Goal: Check status: Check status

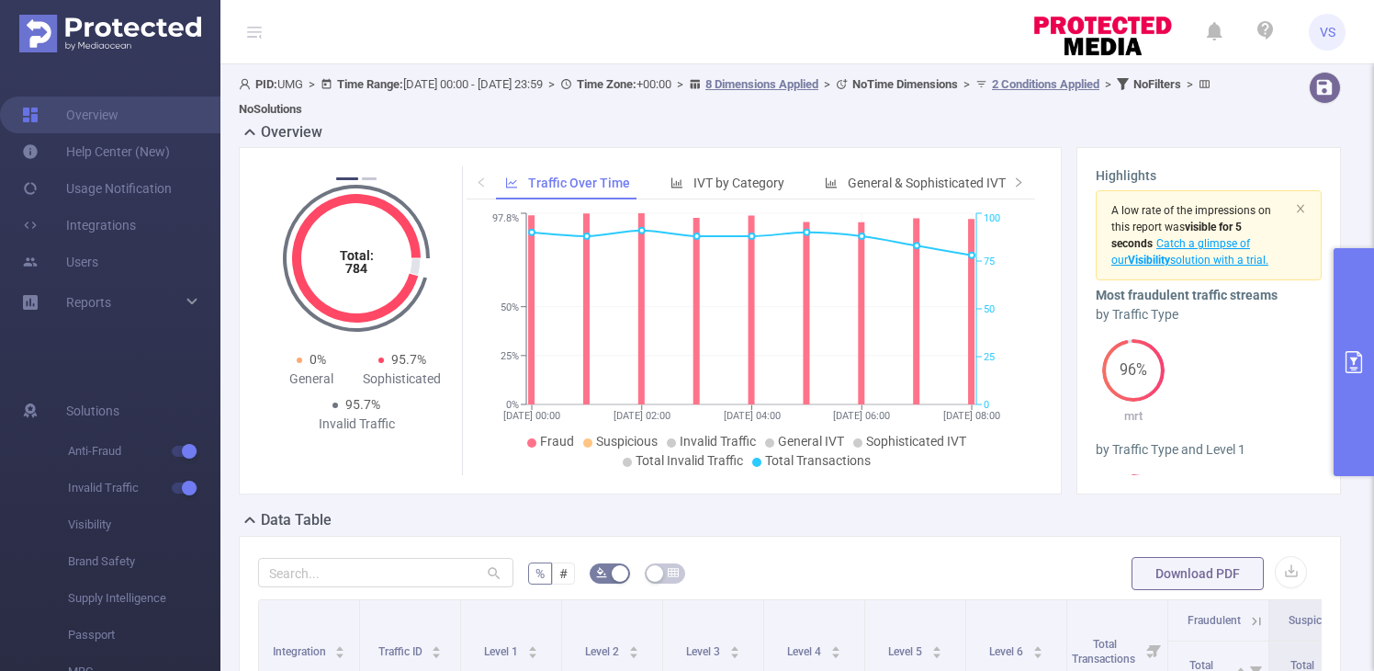
click at [1368, 365] on button "primary" at bounding box center [1354, 362] width 40 height 228
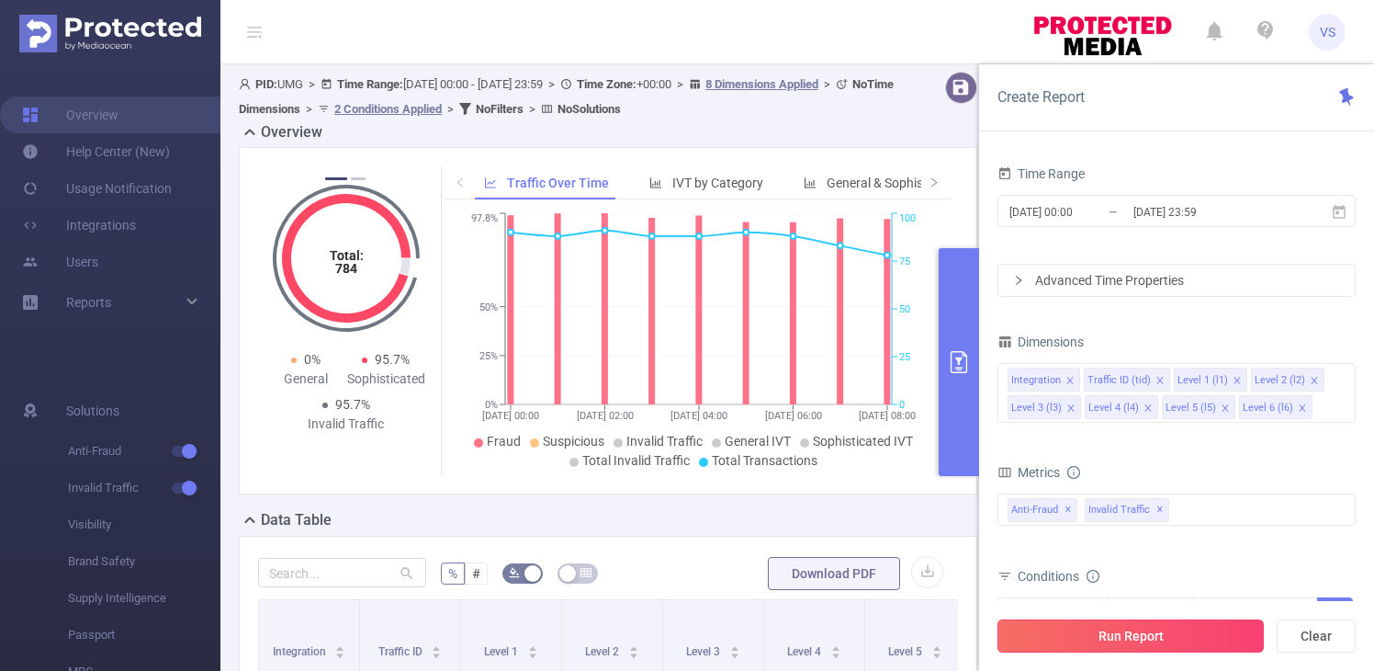
click at [1194, 639] on button "Run Report" at bounding box center [1130, 635] width 266 height 33
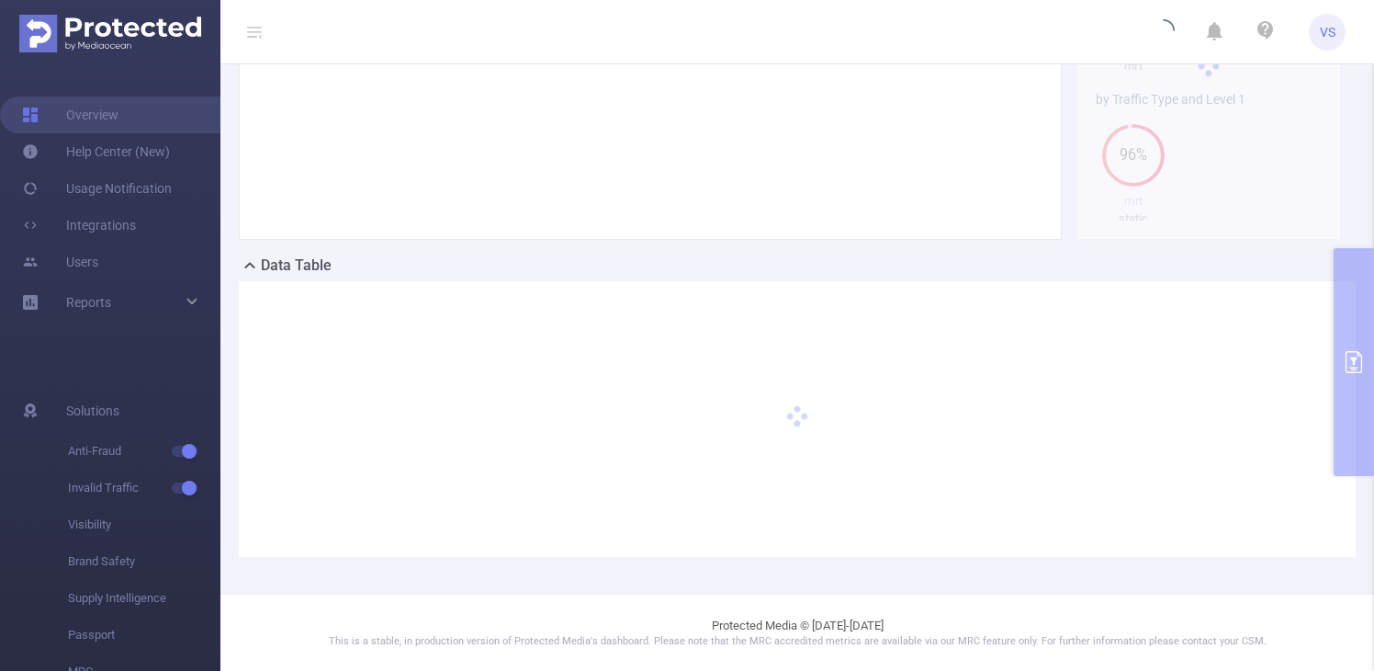
scroll to position [6, 0]
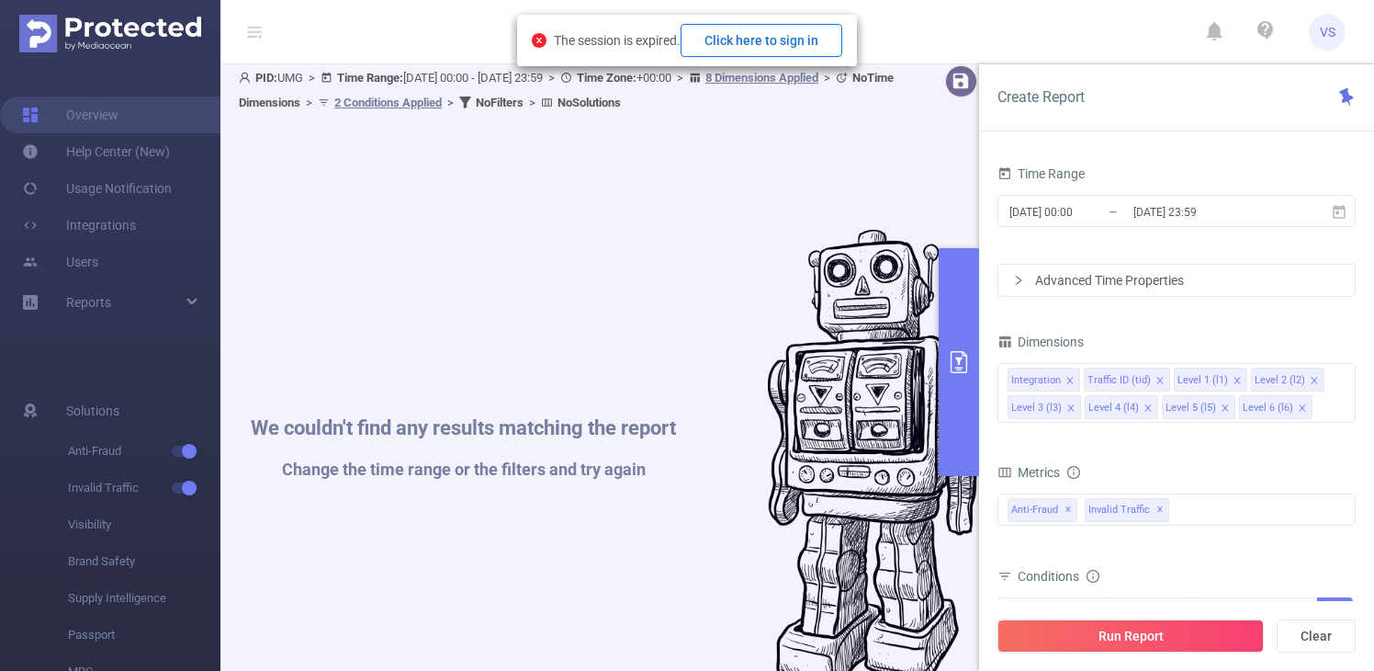
click at [783, 35] on button "Click here to sign in" at bounding box center [762, 40] width 162 height 33
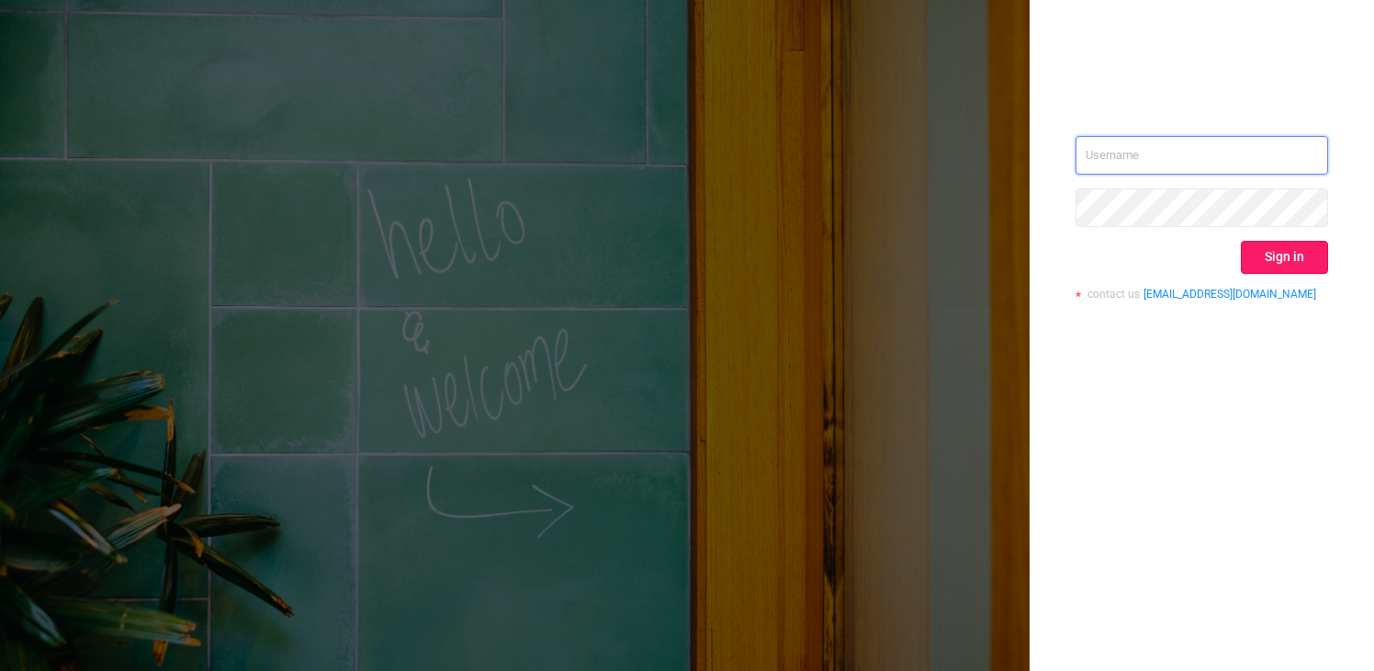
type input "[EMAIL_ADDRESS][DOMAIN_NAME]"
click at [1272, 271] on button "Sign in" at bounding box center [1284, 257] width 87 height 33
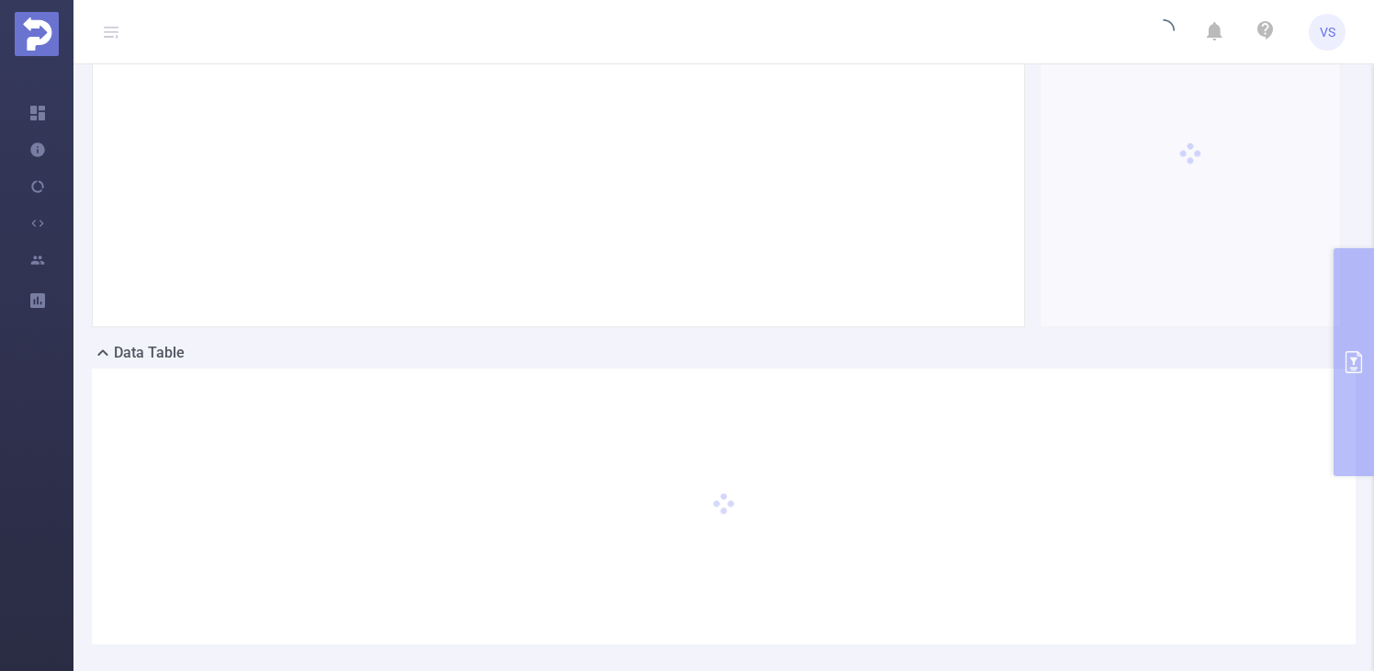
scroll to position [112, 0]
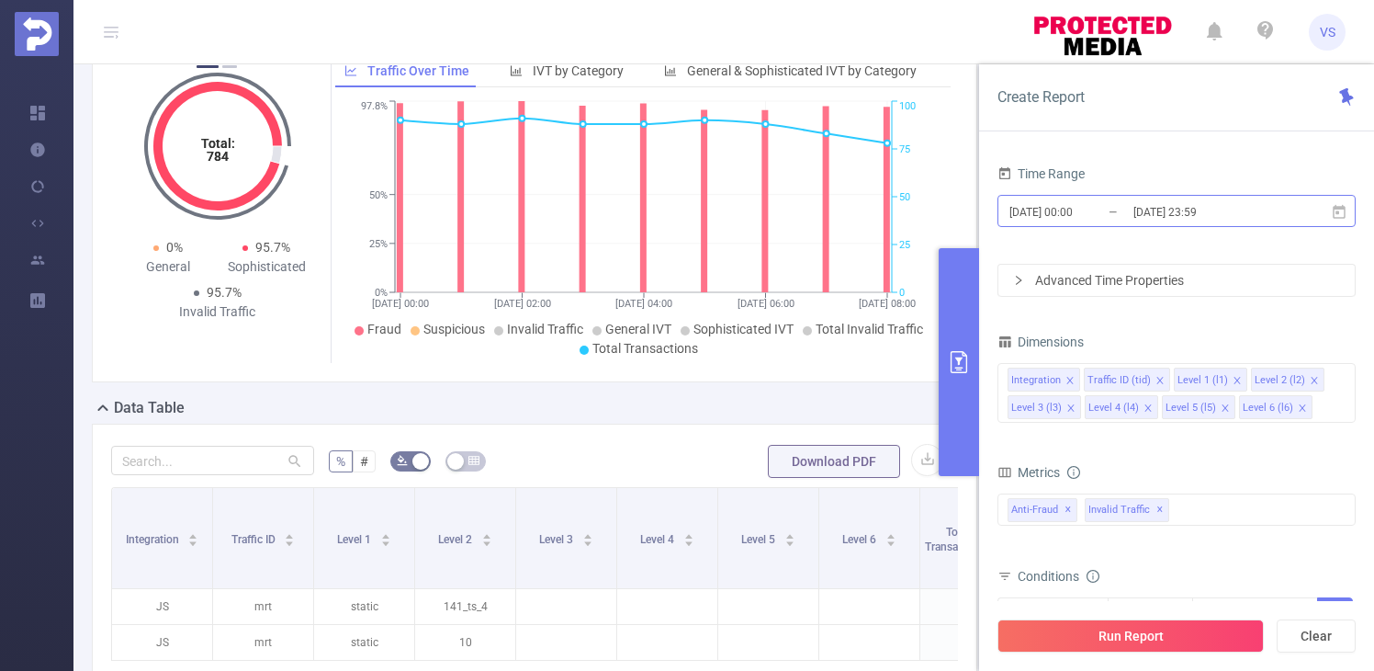
click at [1108, 208] on input "[DATE] 00:00" at bounding box center [1082, 211] width 149 height 25
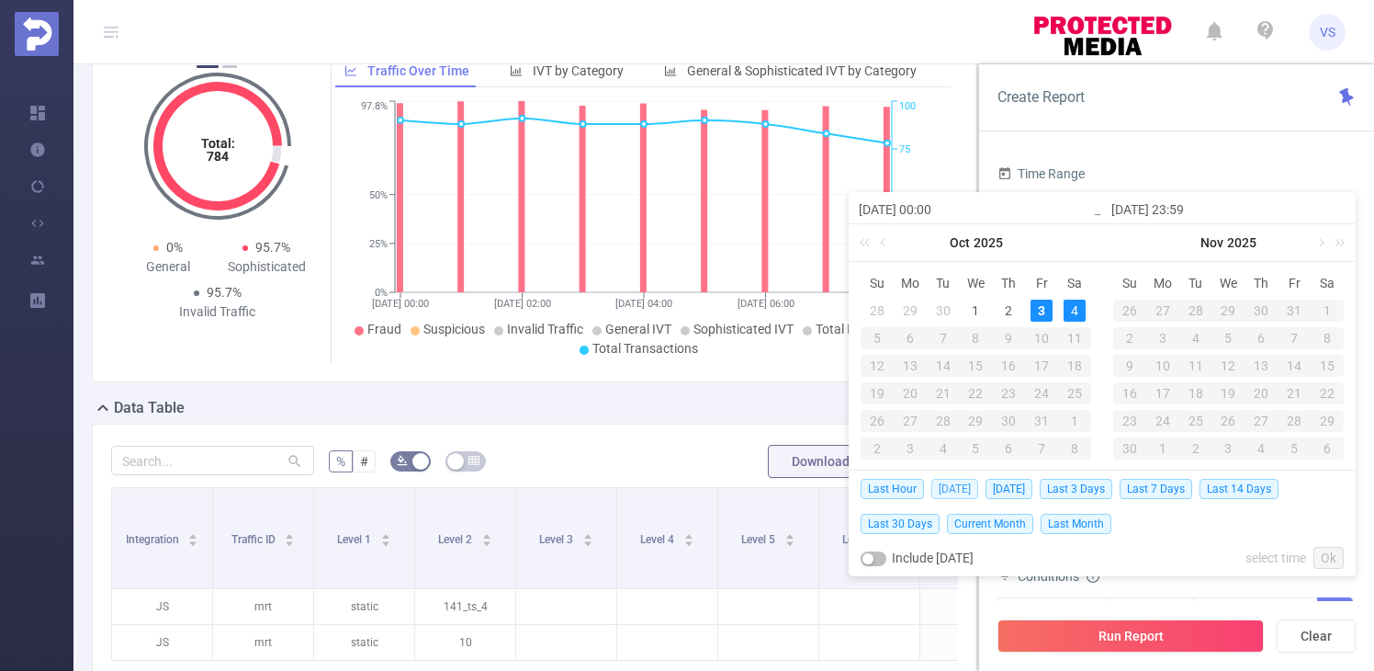
click at [954, 493] on span "[DATE]" at bounding box center [954, 489] width 47 height 20
type input "[DATE] 00:00"
type input "[DATE] 23:59"
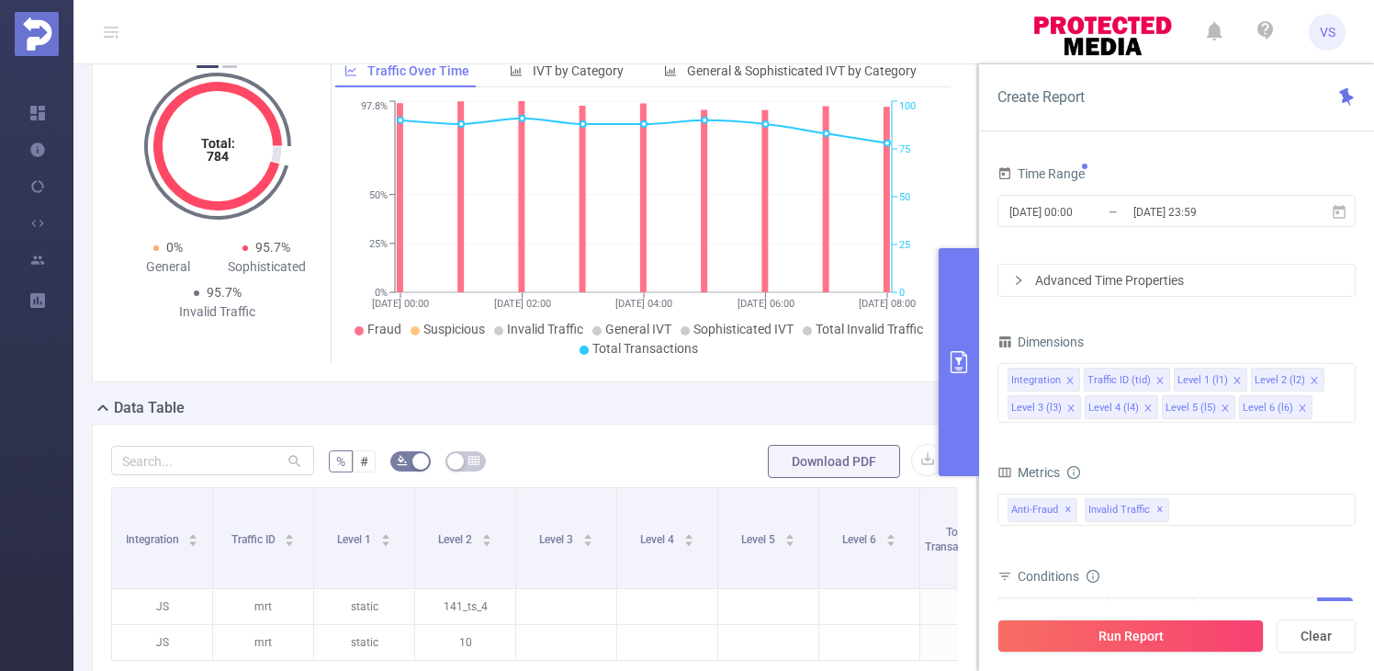
click at [954, 521] on div "Total Transactions" at bounding box center [967, 537] width 84 height 33
click at [1068, 632] on button "Run Report" at bounding box center [1130, 635] width 266 height 33
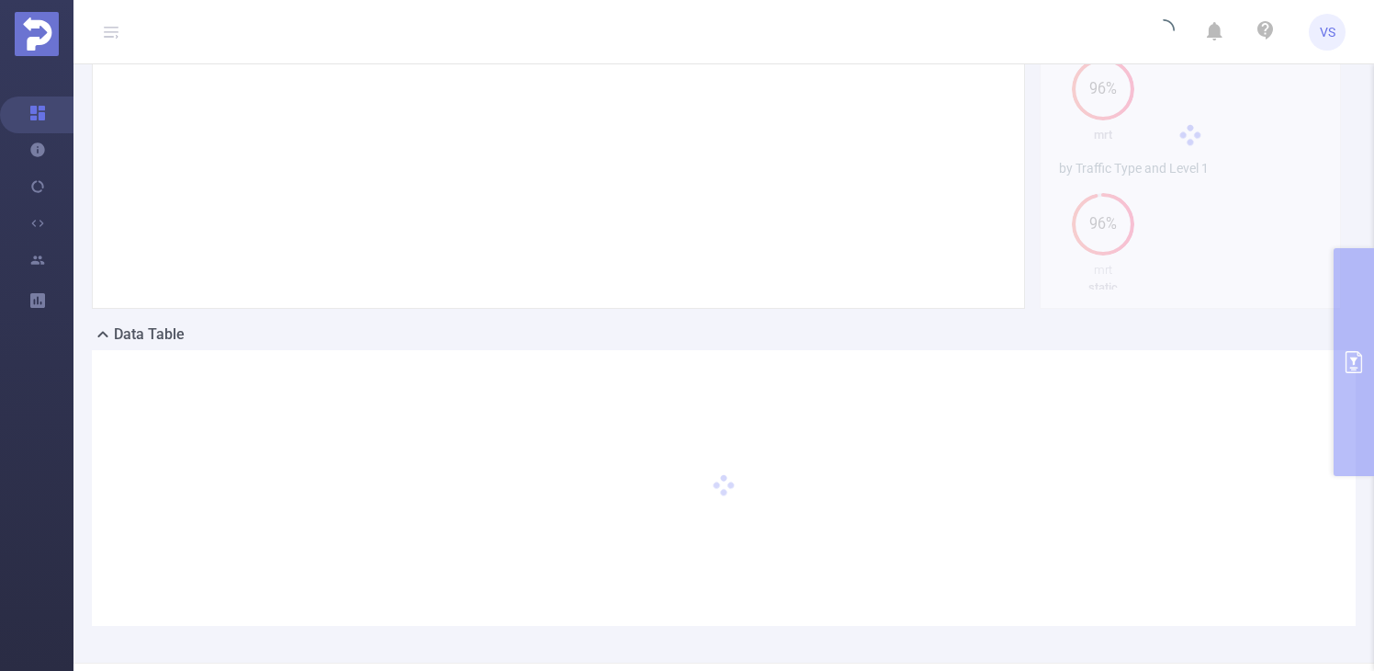
scroll to position [254, 0]
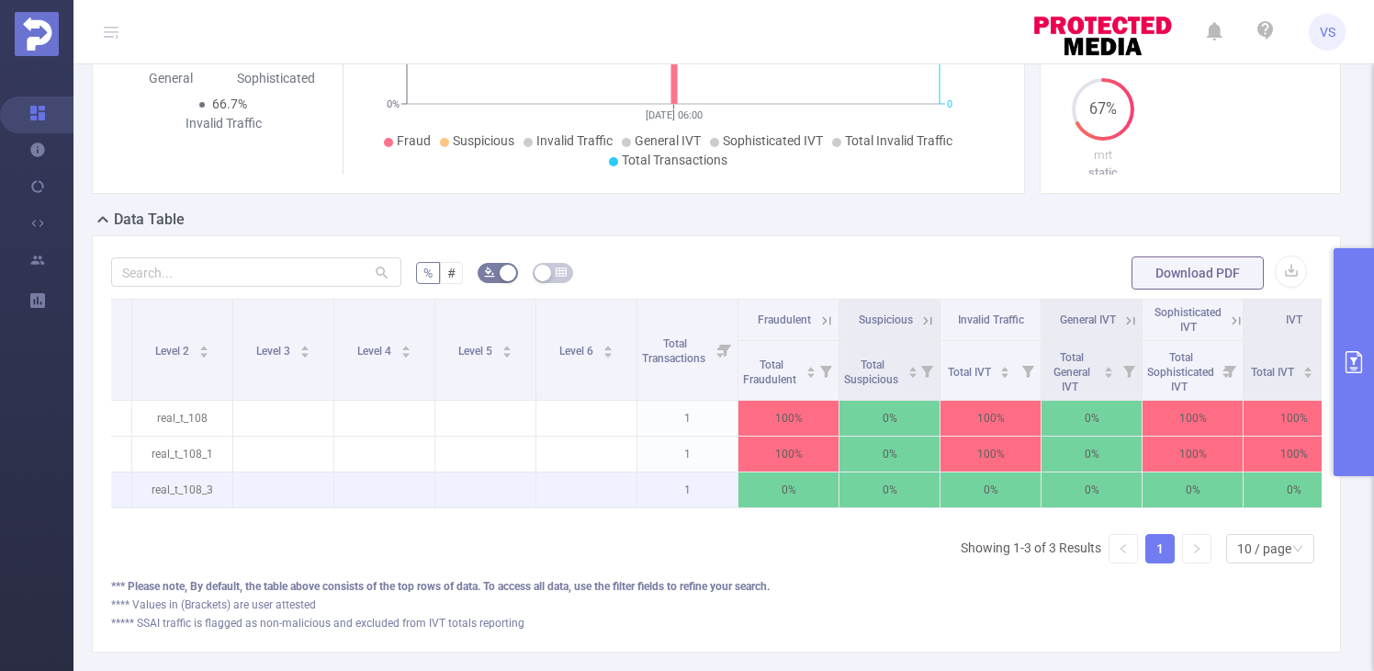
scroll to position [0, 310]
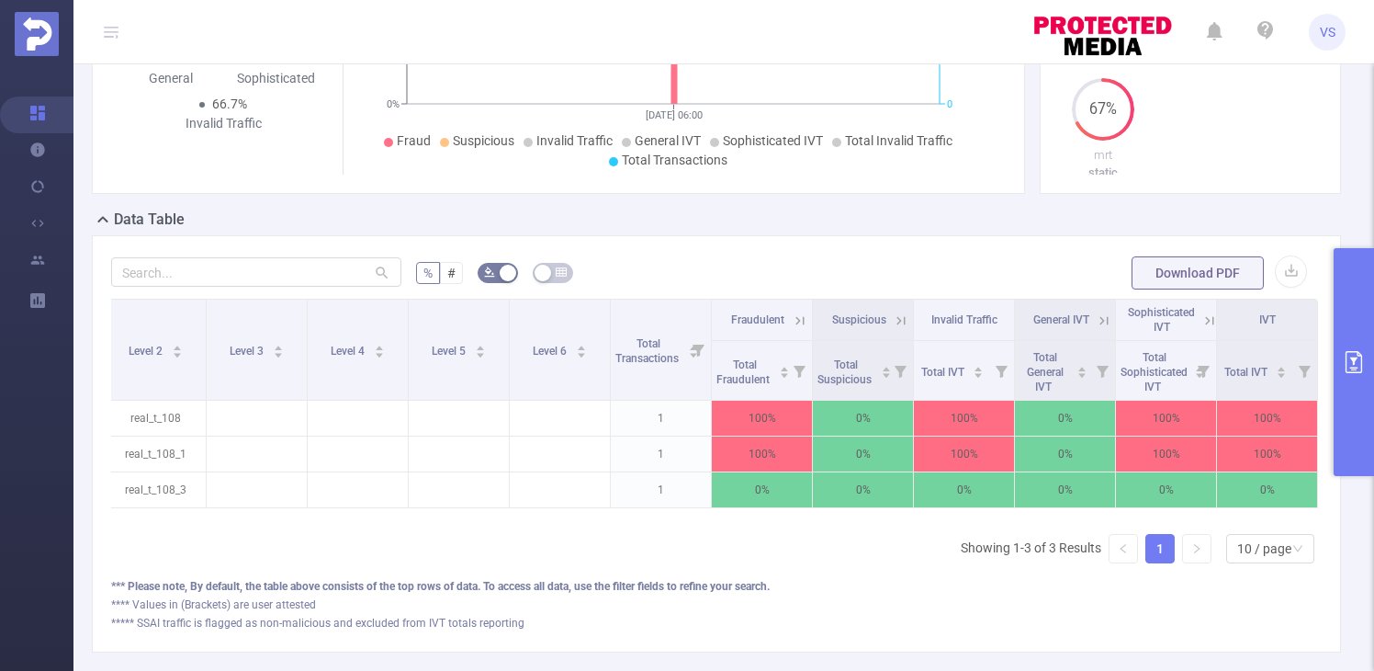
click at [1207, 324] on icon at bounding box center [1209, 320] width 8 height 8
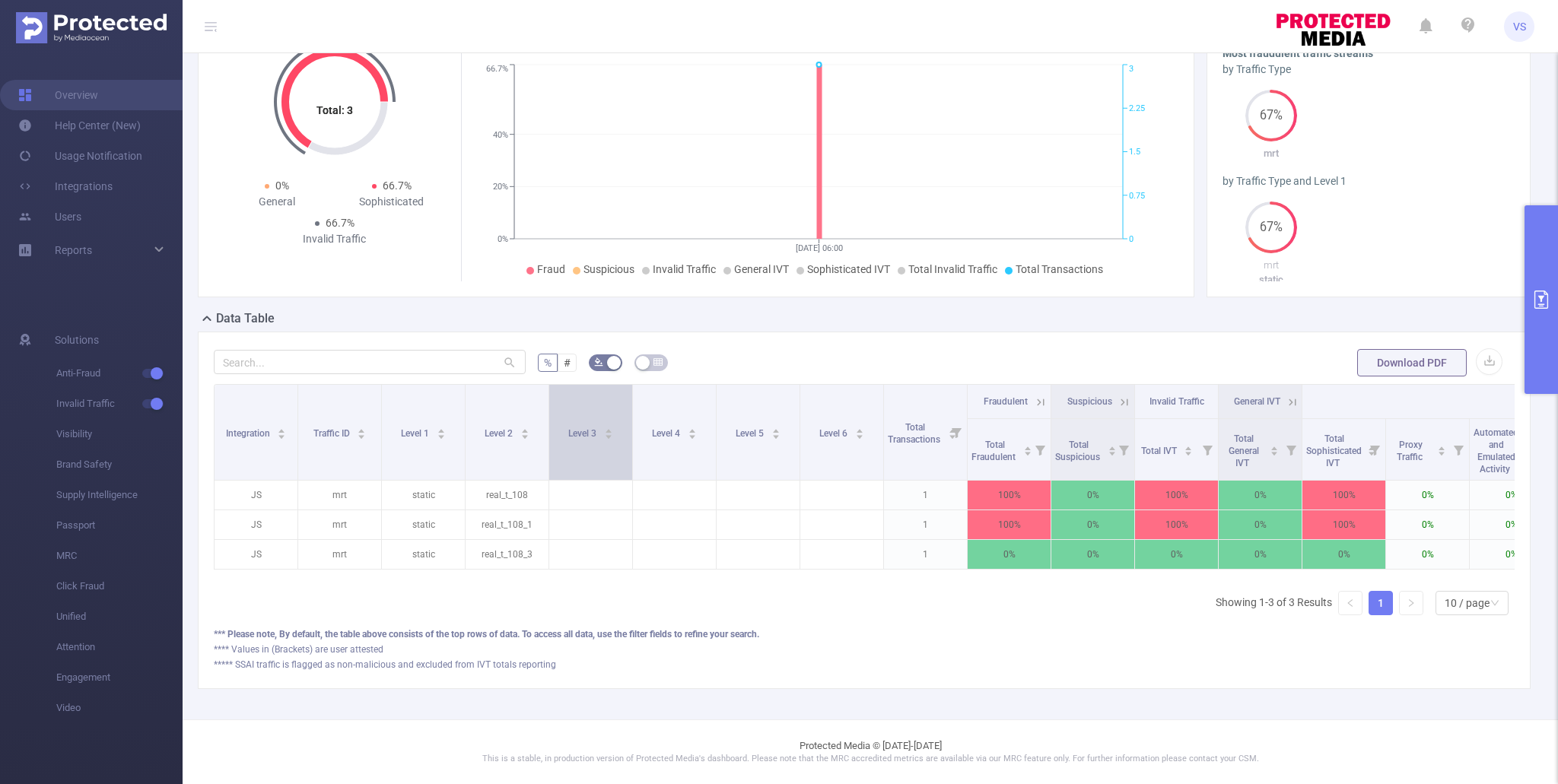
scroll to position [97, 0]
